Goal: Navigation & Orientation: Find specific page/section

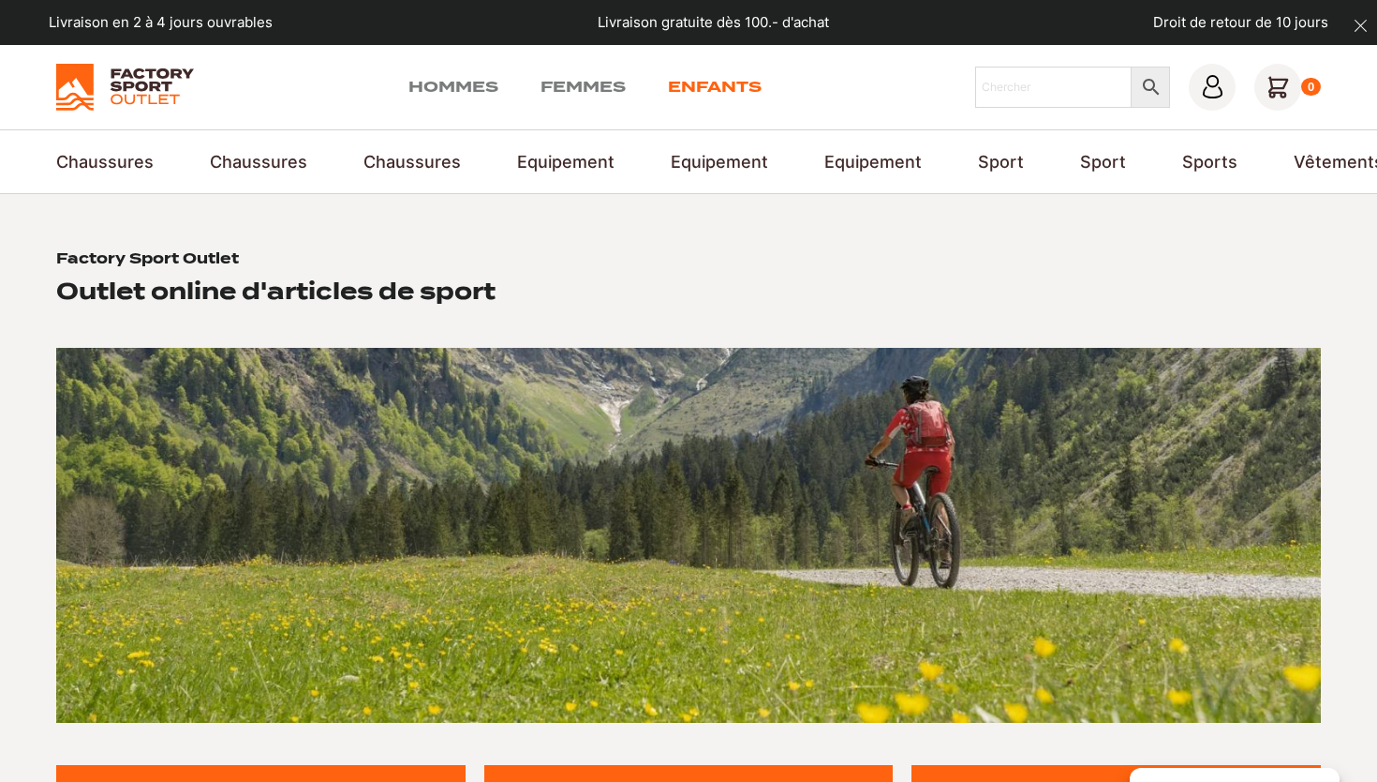
click at [710, 88] on link "Enfants" at bounding box center [715, 87] width 94 height 22
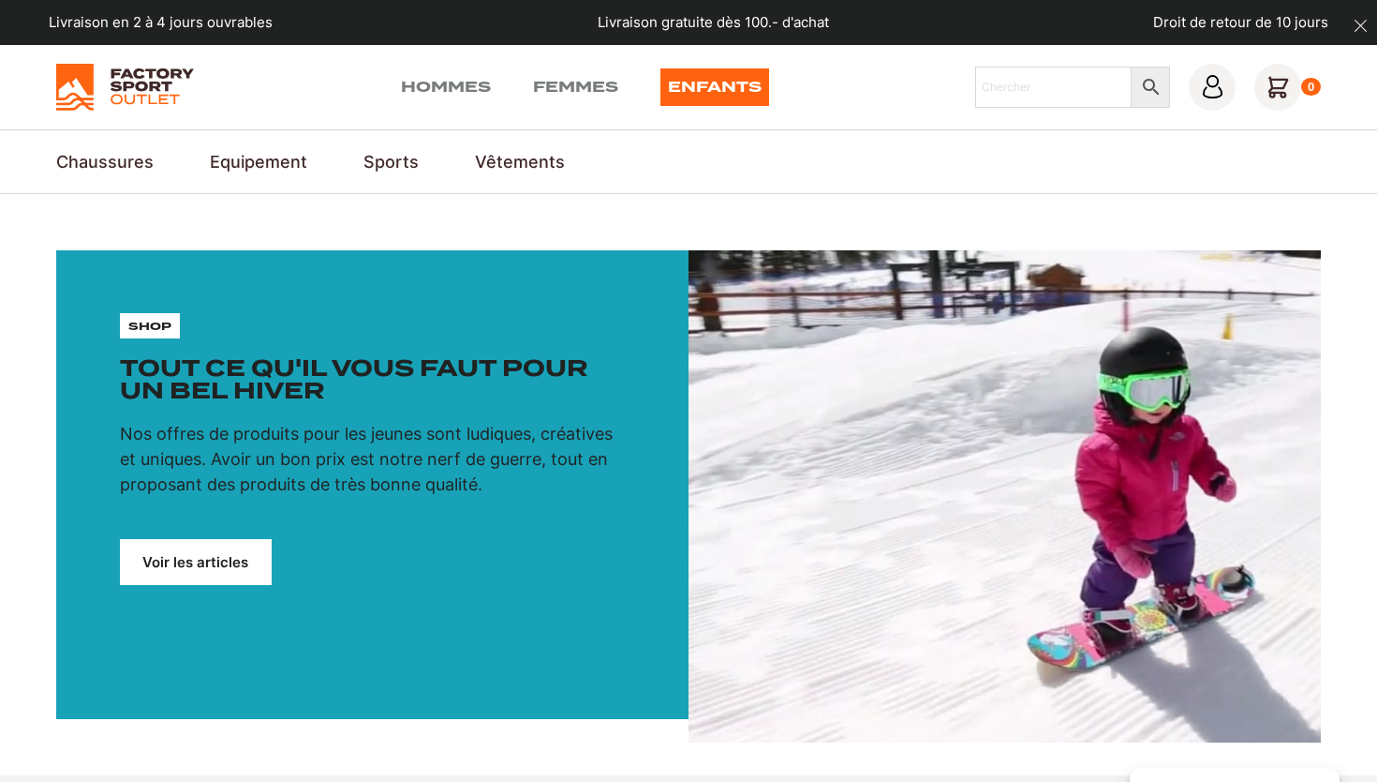
click at [744, 86] on link "Enfants" at bounding box center [715, 86] width 109 height 37
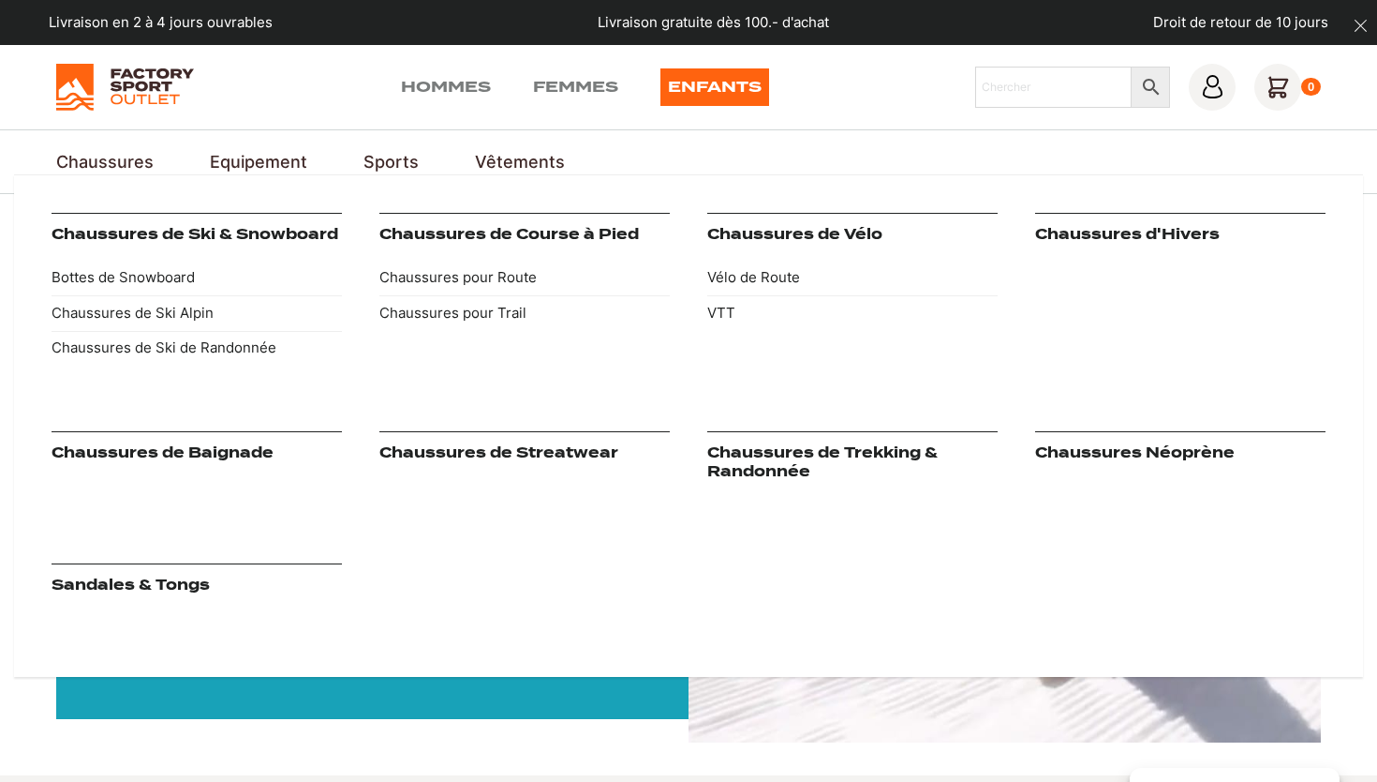
click at [107, 165] on link "Chaussures" at bounding box center [104, 161] width 97 height 25
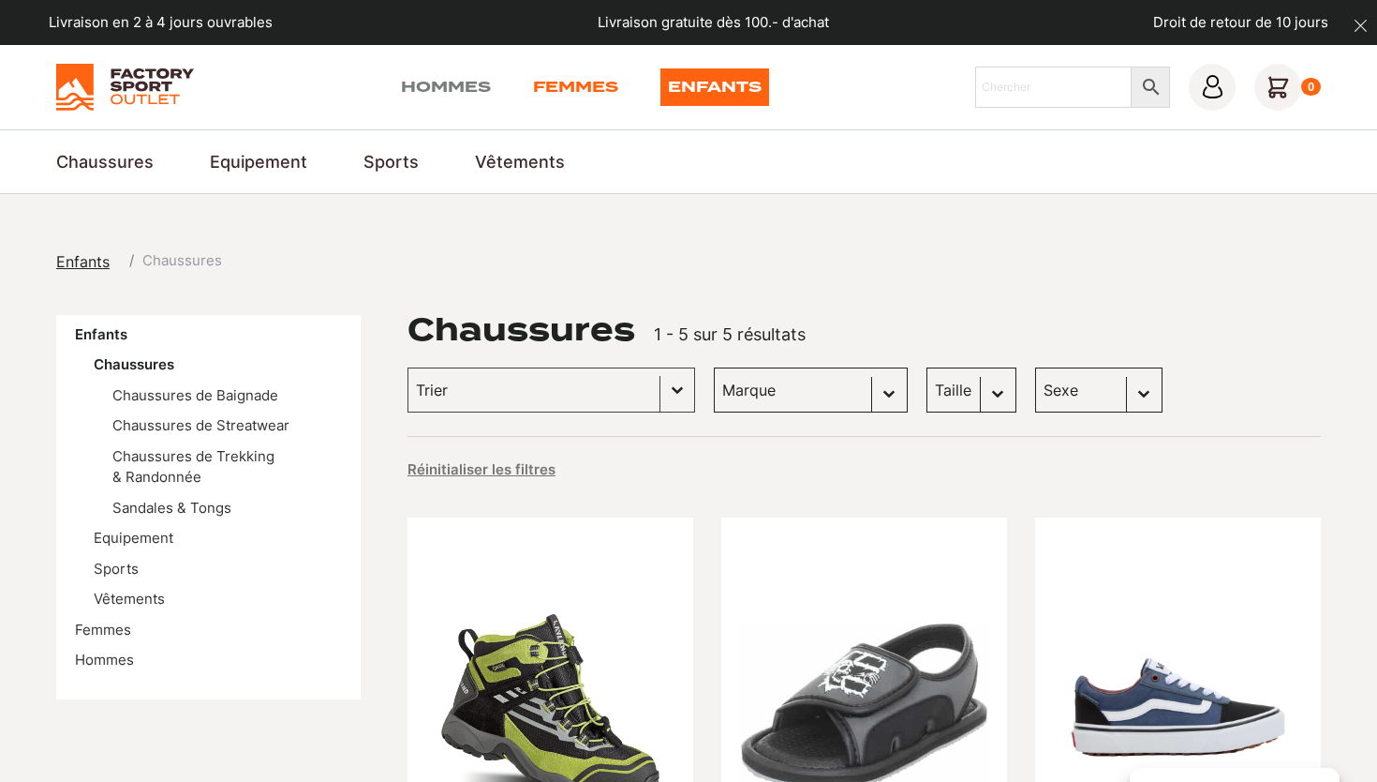
click at [561, 80] on link "Femmes" at bounding box center [575, 86] width 85 height 37
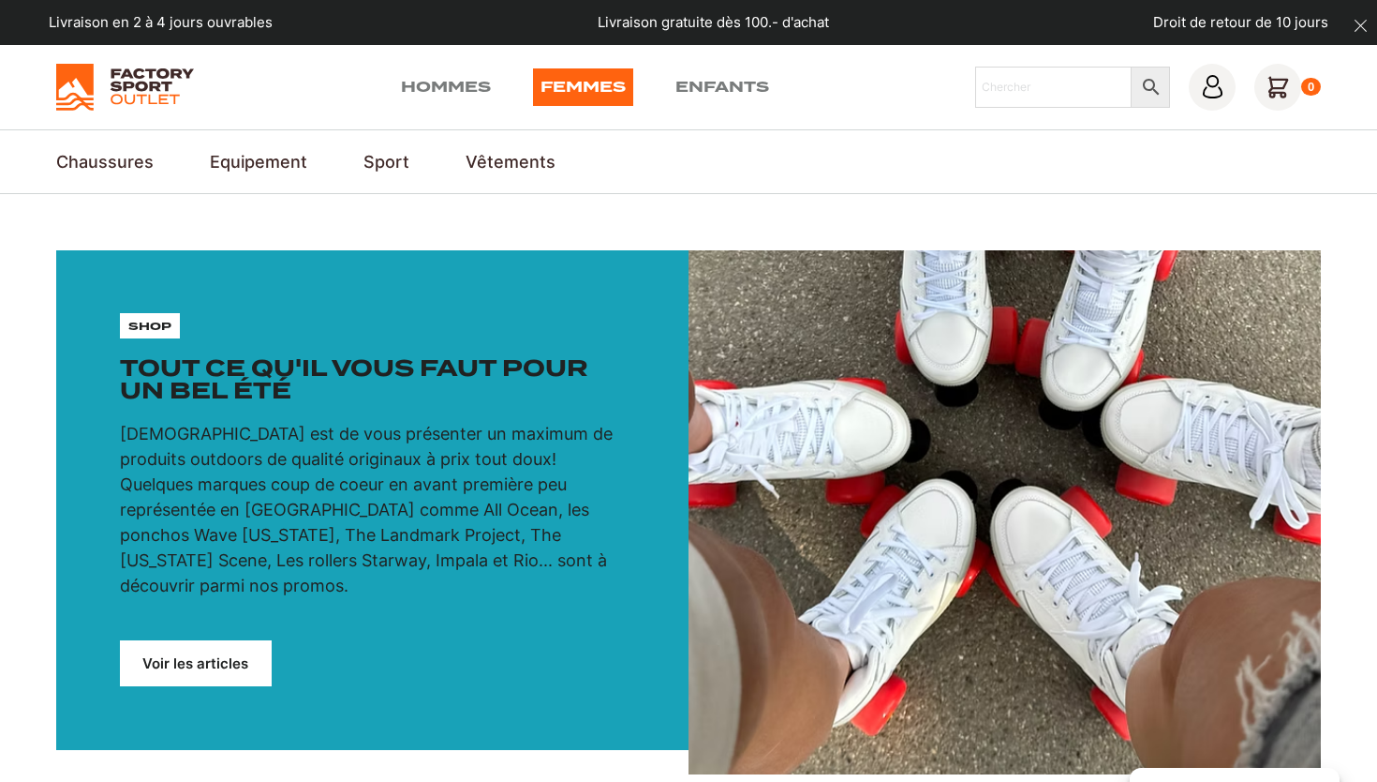
click at [578, 85] on link "Femmes" at bounding box center [583, 86] width 100 height 37
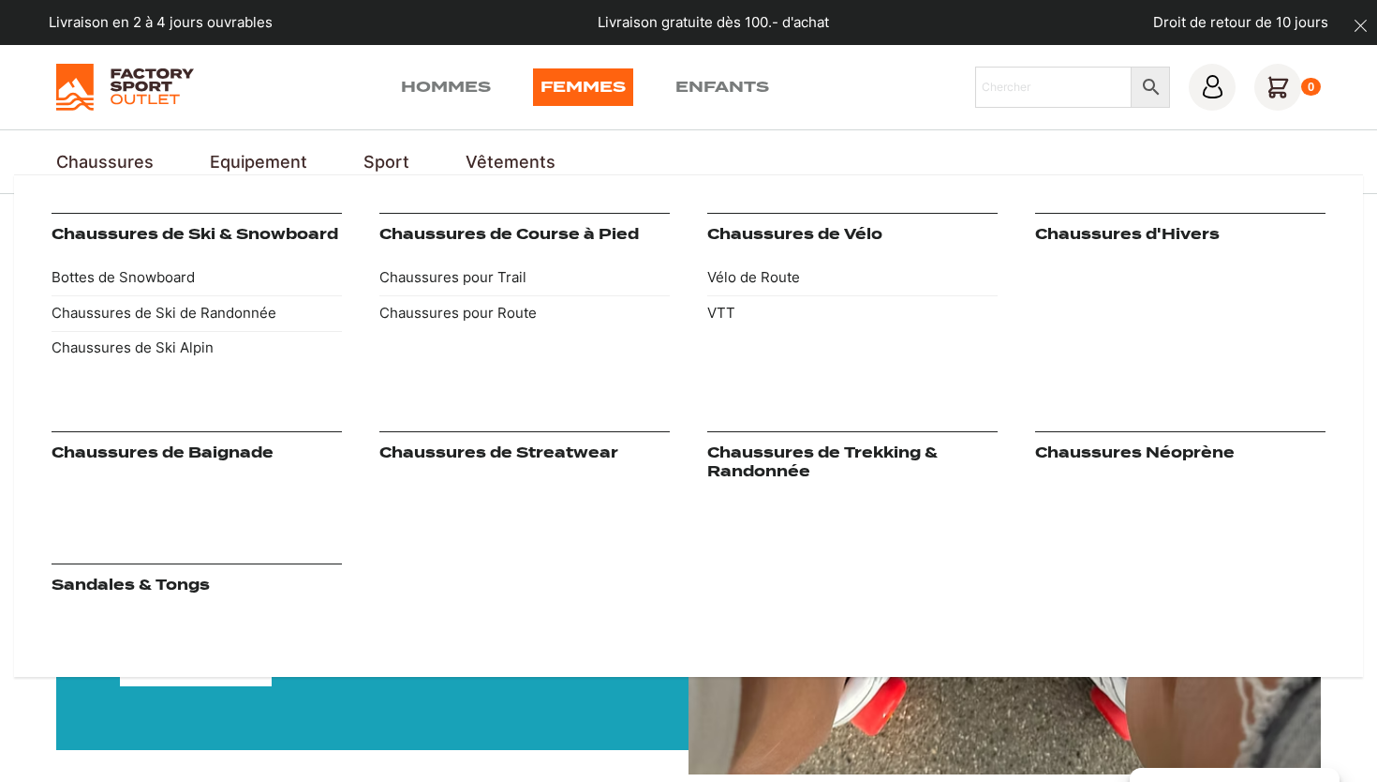
click at [85, 160] on link "Chaussures" at bounding box center [104, 161] width 97 height 25
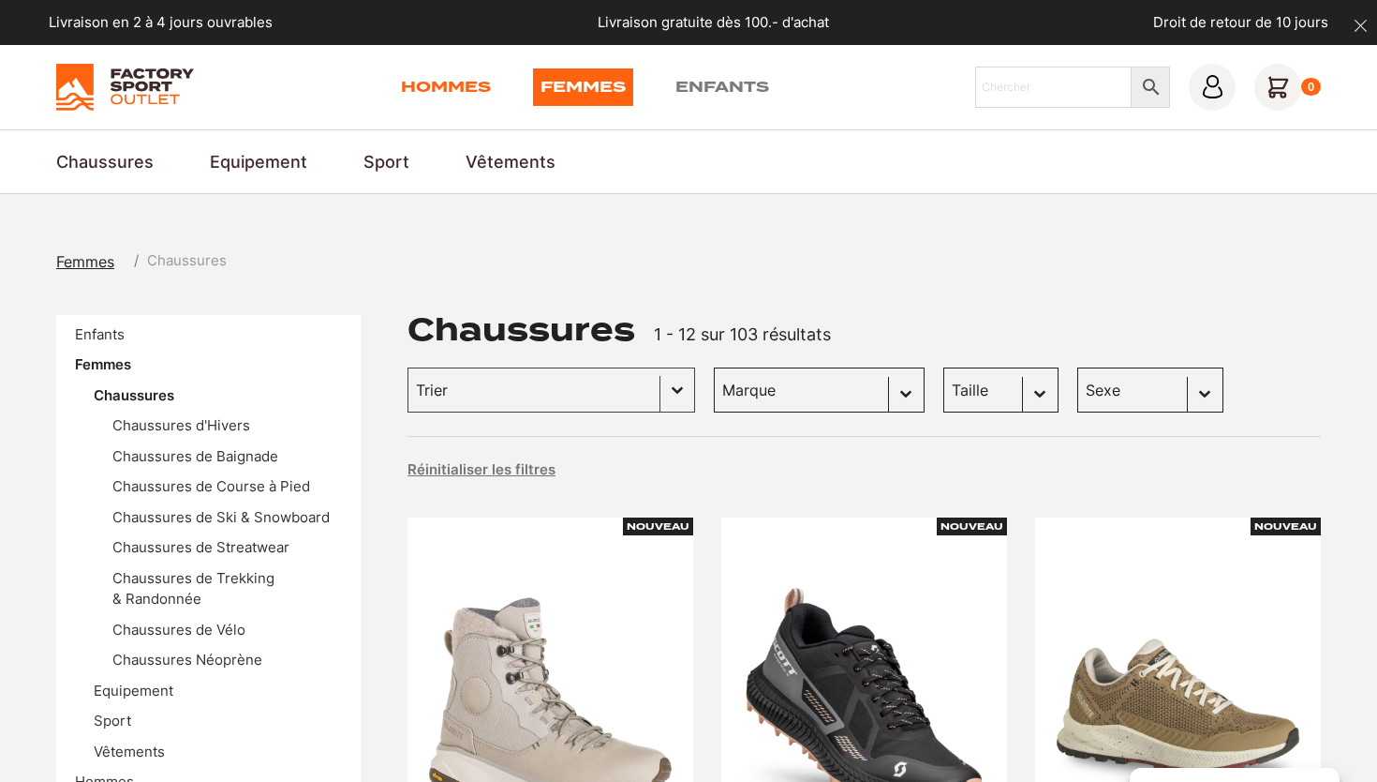
click at [443, 92] on link "Hommes" at bounding box center [446, 86] width 90 height 37
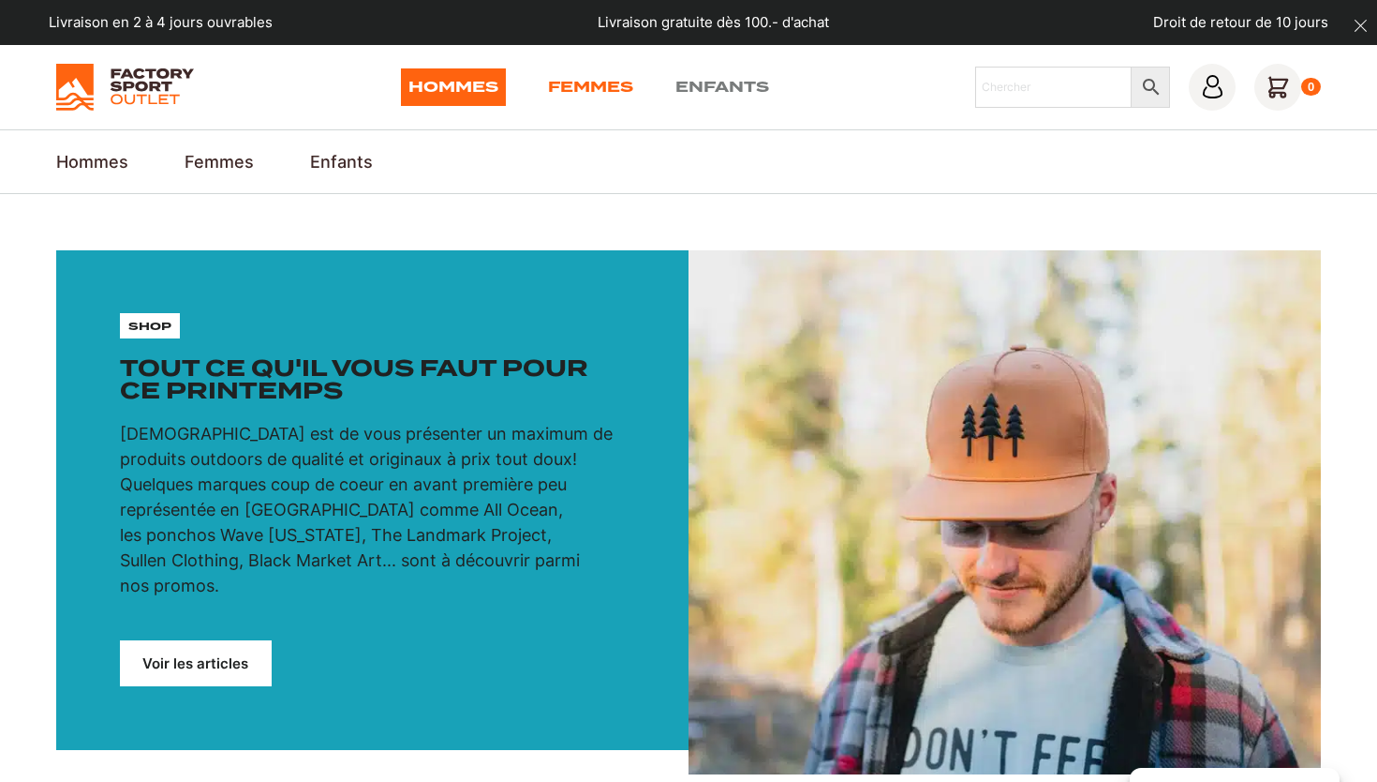
click at [588, 85] on link "Femmes" at bounding box center [590, 86] width 85 height 37
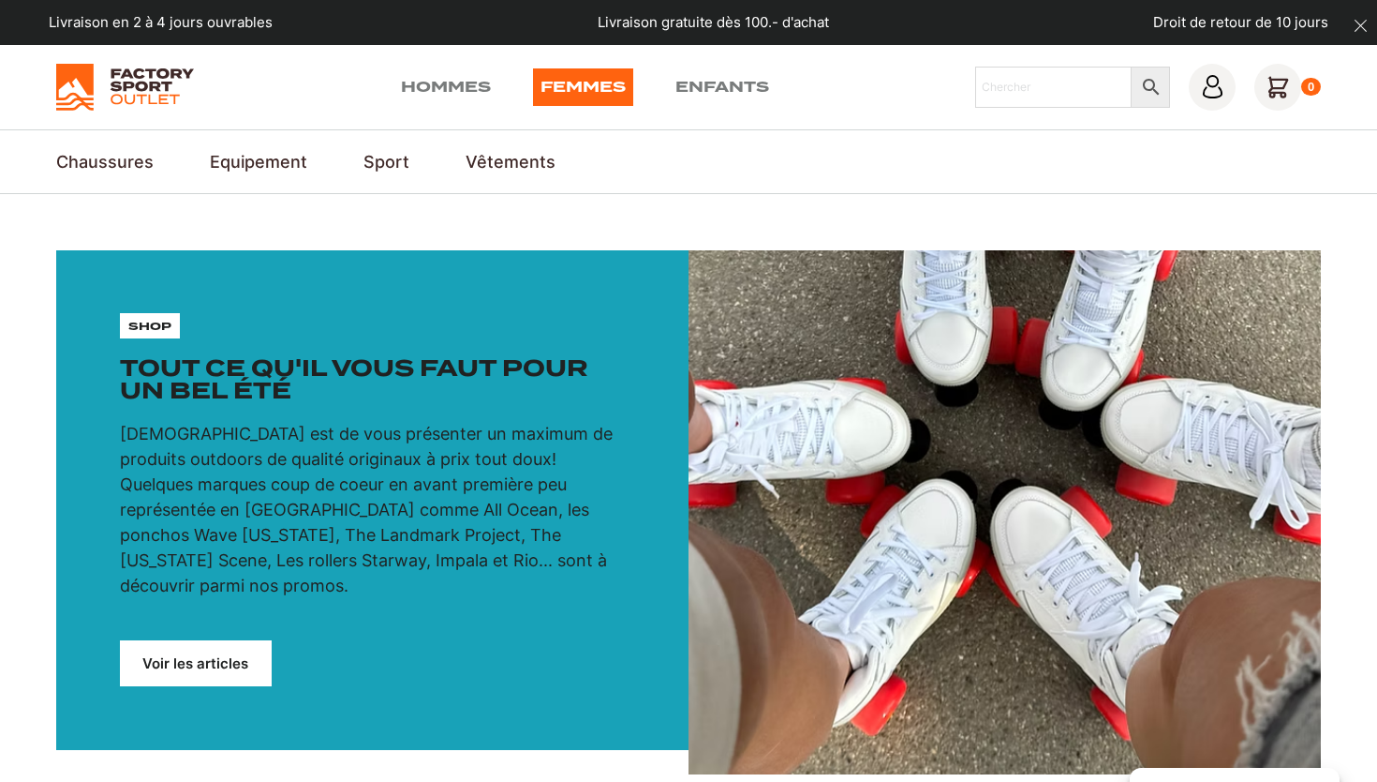
click at [491, 84] on div "Hommes Femmes Enfants" at bounding box center [585, 86] width 368 height 37
click at [454, 91] on link "Hommes" at bounding box center [446, 86] width 90 height 37
